Goal: Information Seeking & Learning: Learn about a topic

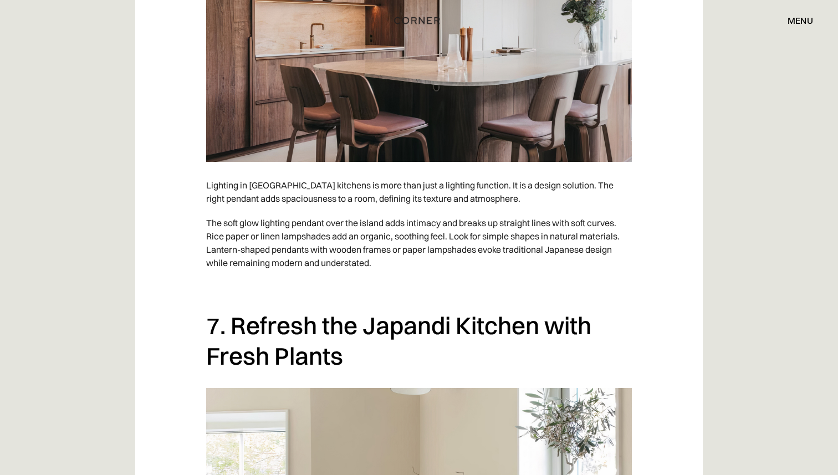
scroll to position [3485, 0]
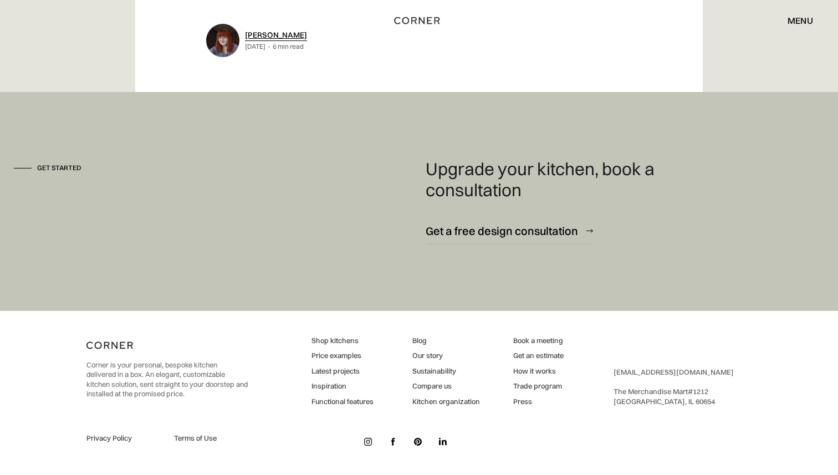
scroll to position [6902, 0]
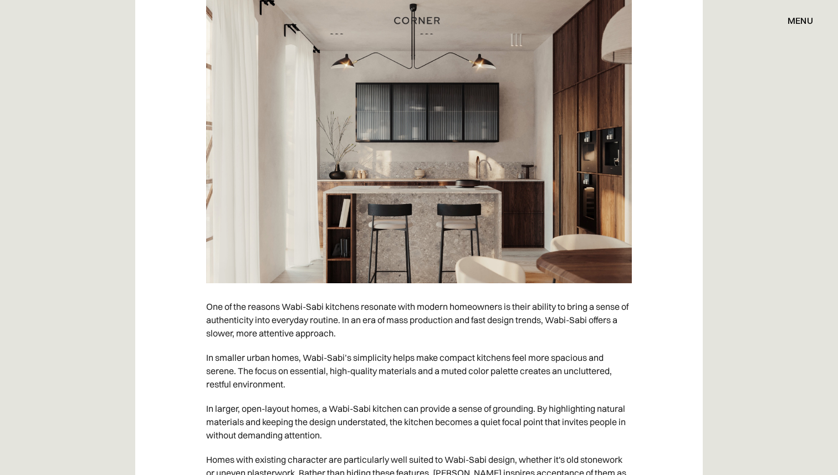
scroll to position [5103, 0]
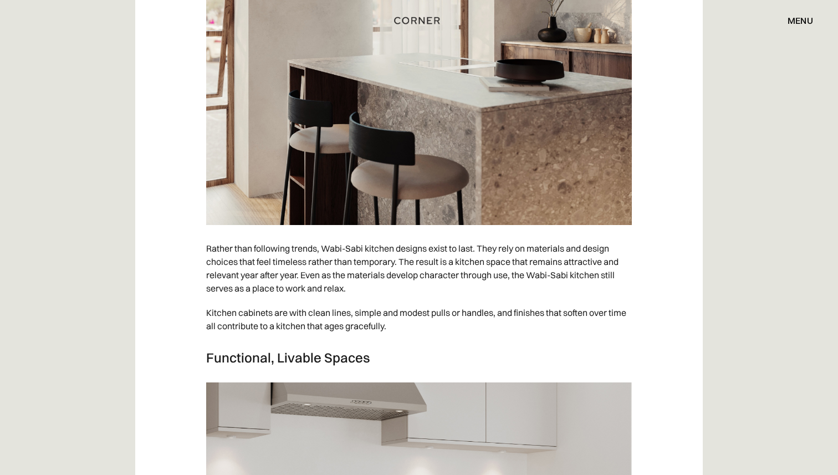
scroll to position [3376, 0]
